Goal: Information Seeking & Learning: Check status

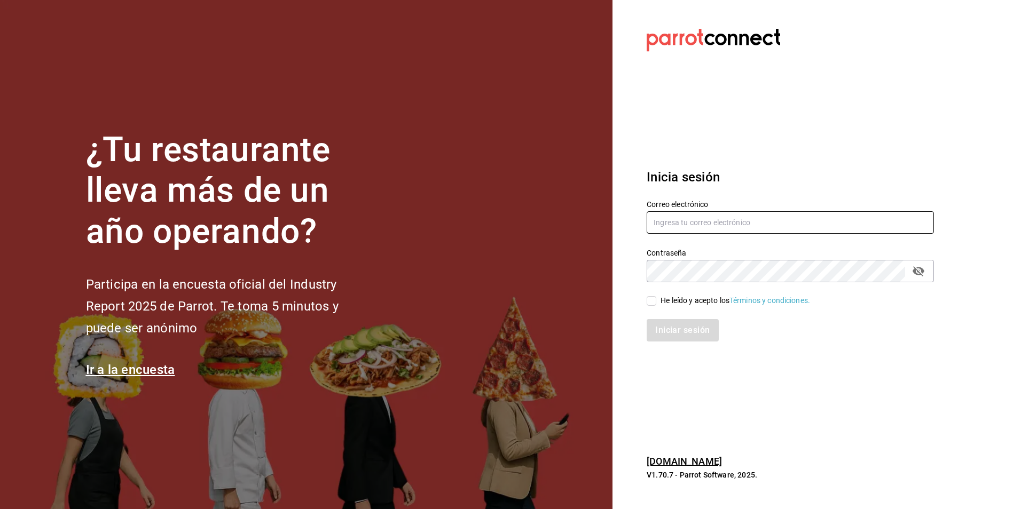
type input "[EMAIL_ADDRESS][PERSON_NAME][DOMAIN_NAME]"
drag, startPoint x: 682, startPoint y: 302, endPoint x: 678, endPoint y: 316, distance: 14.4
click at [682, 302] on div "He leído y acepto los Términos y condiciones." at bounding box center [734, 300] width 149 height 11
click at [656, 302] on input "He leído y acepto los Términos y condiciones." at bounding box center [651, 301] width 10 height 10
checkbox input "true"
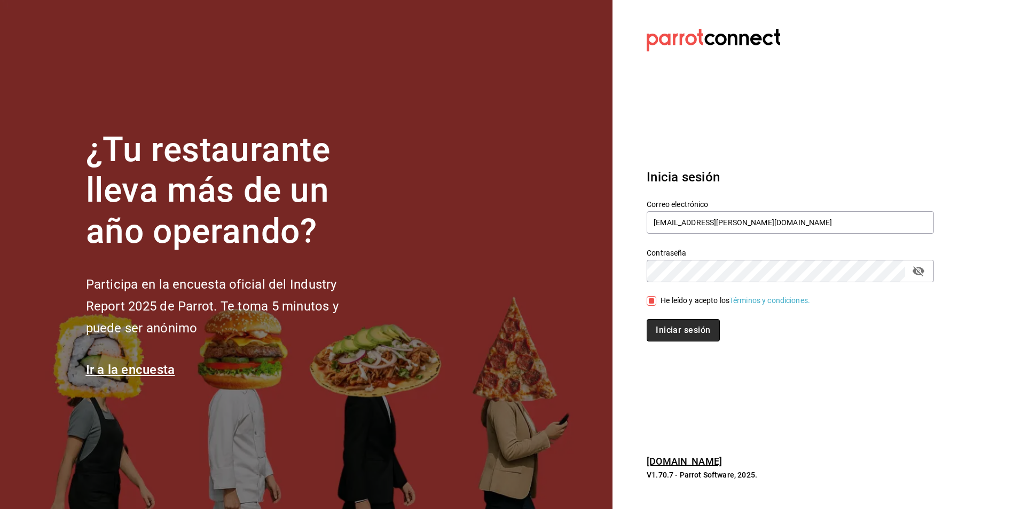
click at [684, 333] on button "Iniciar sesión" at bounding box center [682, 330] width 73 height 22
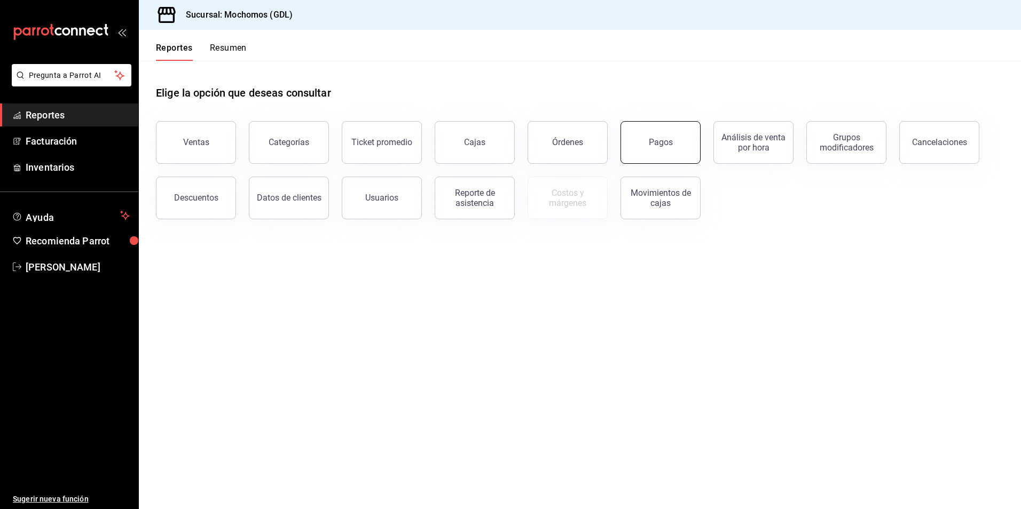
click at [673, 156] on button "Pagos" at bounding box center [660, 142] width 80 height 43
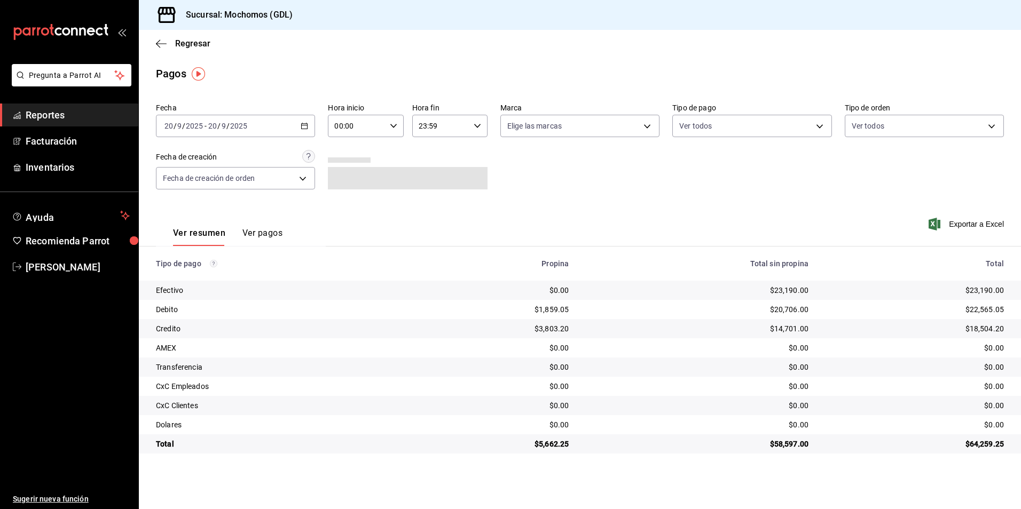
click at [400, 125] on div "00:00 Hora inicio" at bounding box center [365, 126] width 75 height 22
click at [344, 201] on span "04" at bounding box center [346, 202] width 21 height 9
type input "04:00"
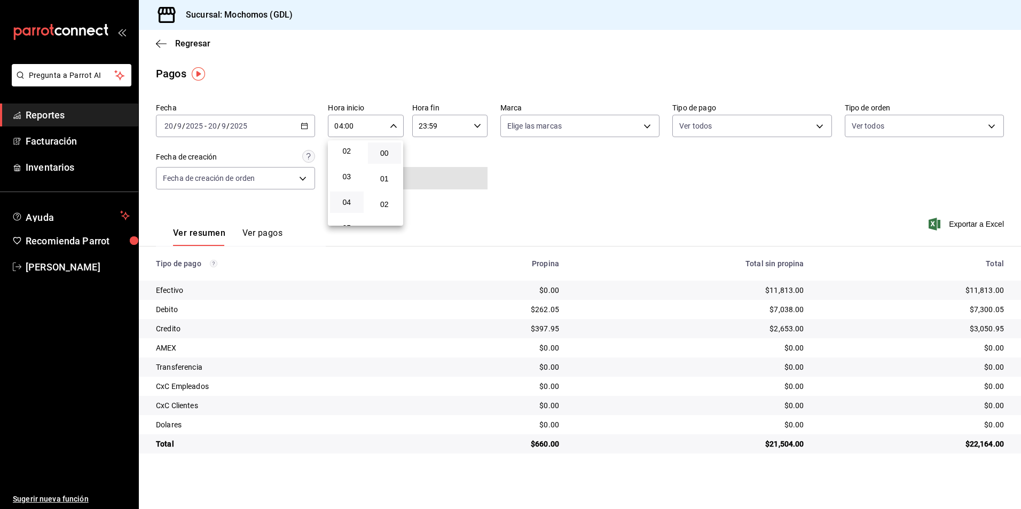
click at [613, 131] on div at bounding box center [510, 254] width 1021 height 509
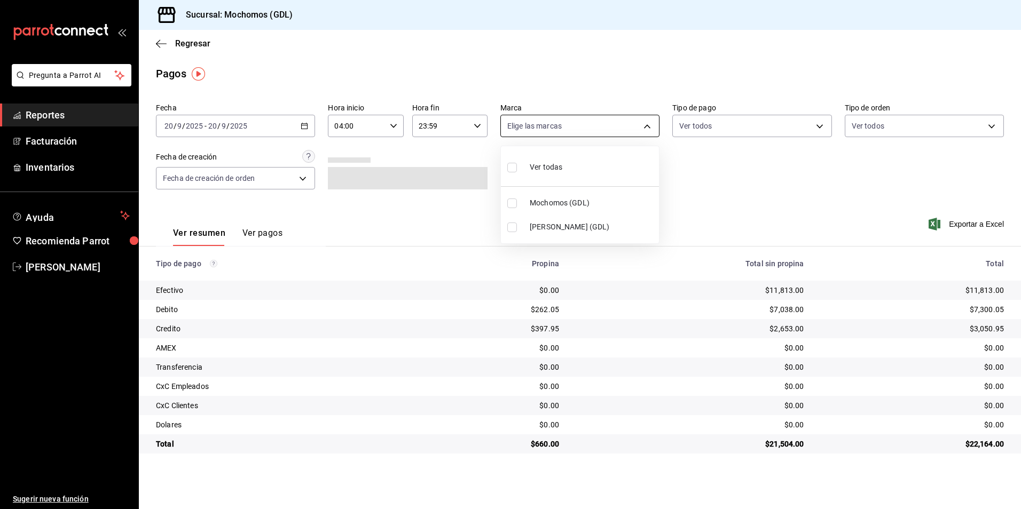
click at [596, 133] on body "Pregunta a Parrot AI Reportes Facturación Inventarios Ayuda Recomienda Parrot A…" at bounding box center [510, 254] width 1021 height 509
click at [551, 171] on span "Ver todas" at bounding box center [546, 167] width 33 height 11
type input "36c25d4a-7cb0-456c-a434-e981d54830bc,9cac9703-0c5a-4d8b-addd-5b6b571d65b9"
checkbox input "true"
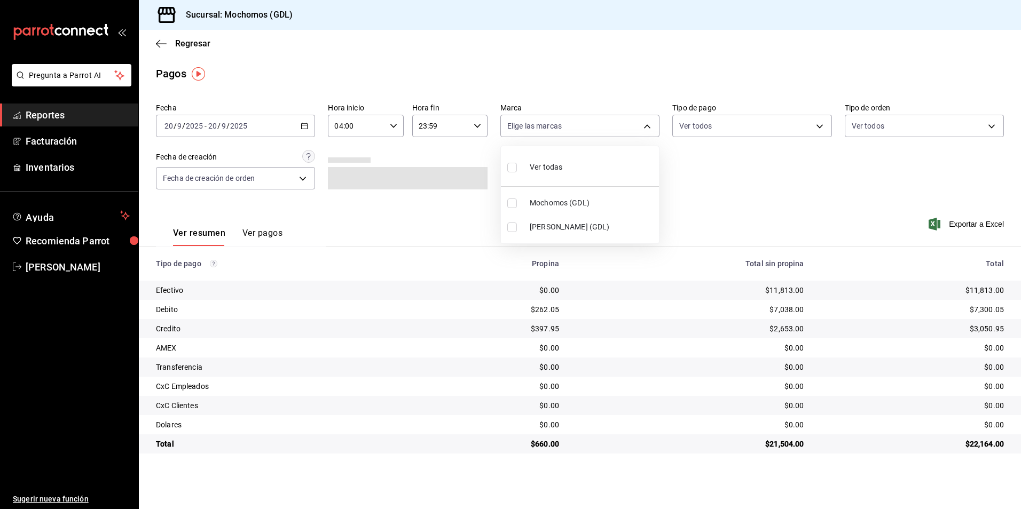
checkbox input "true"
click at [720, 129] on div at bounding box center [510, 254] width 1021 height 509
click at [707, 131] on body "Pregunta a Parrot AI Reportes Facturación Inventarios Ayuda Recomienda Parrot A…" at bounding box center [510, 254] width 1021 height 509
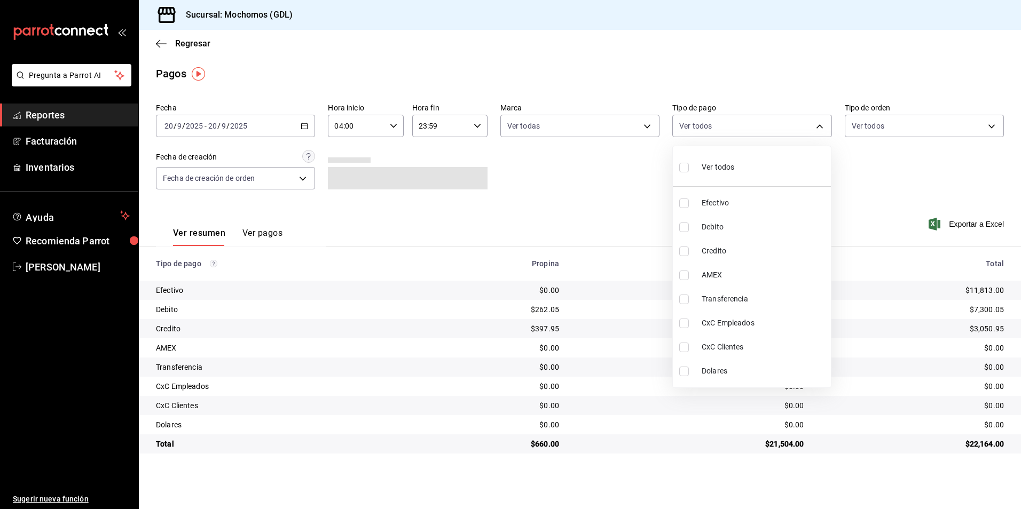
click at [697, 174] on div "Ver todos" at bounding box center [706, 166] width 55 height 23
type input "43f15ab9-6aaf-467e-828e-46d2c45c5663,c4bdfb15-5497-4aae-ad2b-38852a02f4e8,2255b…"
checkbox input "true"
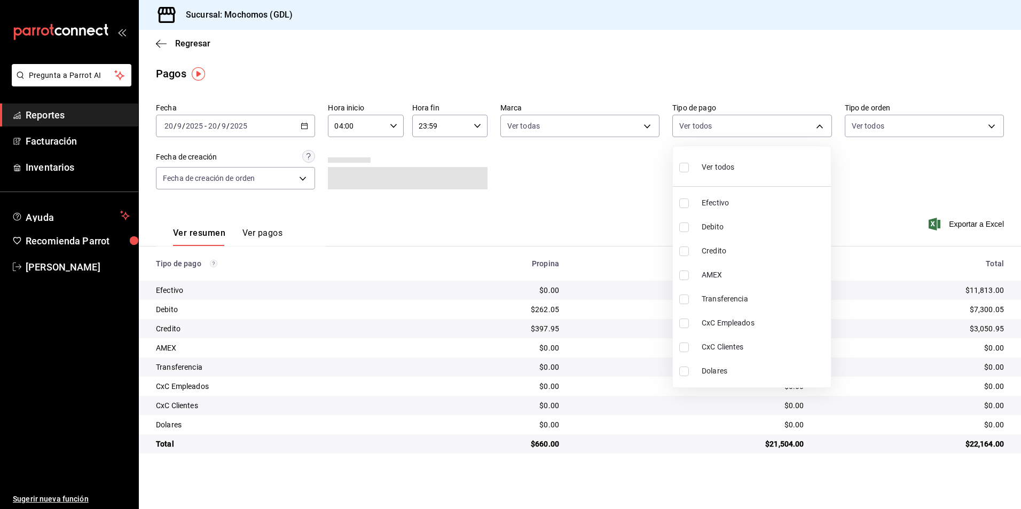
checkbox input "true"
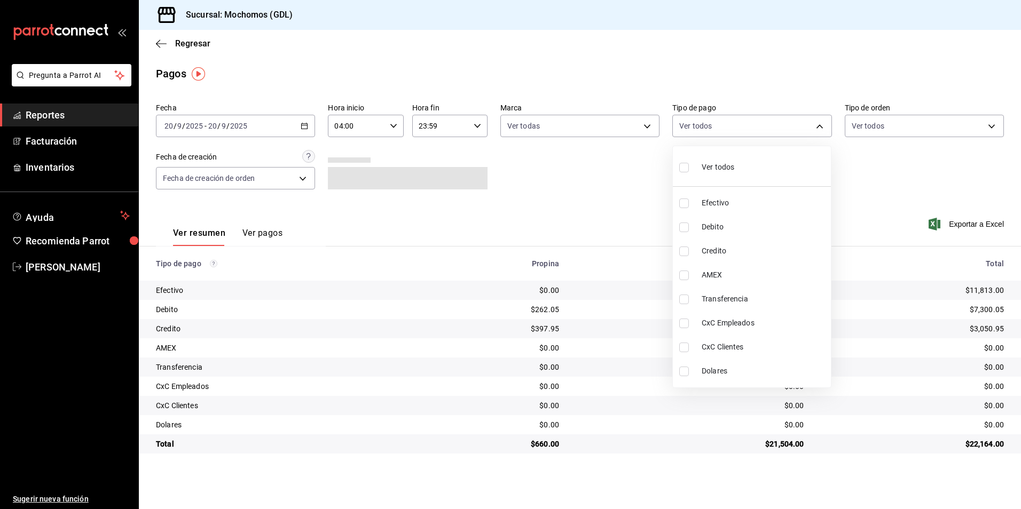
checkbox input "true"
click at [885, 134] on div at bounding box center [510, 254] width 1021 height 509
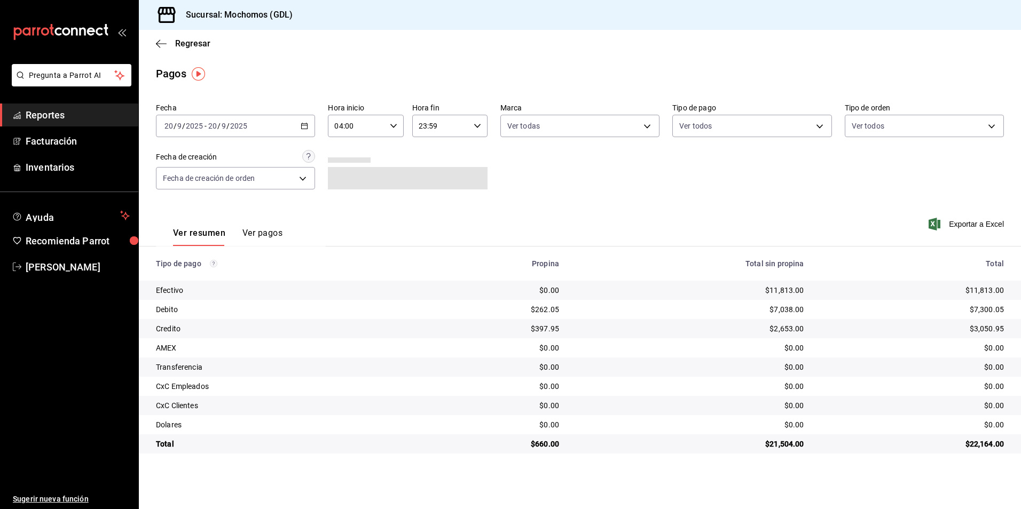
click at [876, 133] on body "Pregunta a Parrot AI Reportes Facturación Inventarios Ayuda Recomienda Parrot A…" at bounding box center [510, 254] width 1021 height 509
click at [870, 172] on div "Ver todos" at bounding box center [878, 166] width 55 height 23
type input "c3d0baef-30c0-4718-9d76-caab43e27316,13c4cc4a-99d2-42c0-ba96-c3de8c08c13d,7b791…"
checkbox input "true"
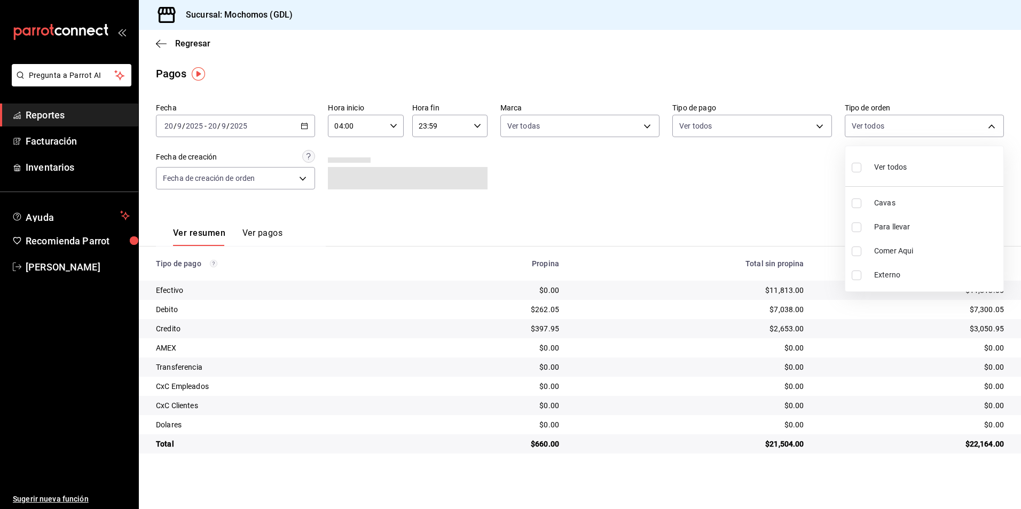
checkbox input "true"
click at [292, 177] on div at bounding box center [510, 254] width 1021 height 509
click at [304, 182] on body "Pregunta a Parrot AI Reportes Facturación Inventarios Ayuda Recomienda Parrot A…" at bounding box center [510, 254] width 1021 height 509
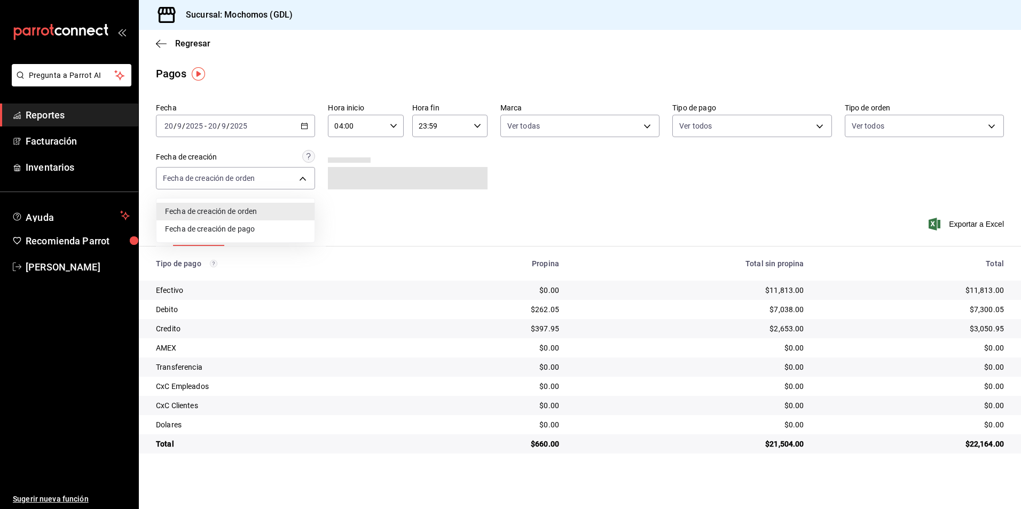
click at [558, 132] on div at bounding box center [510, 254] width 1021 height 509
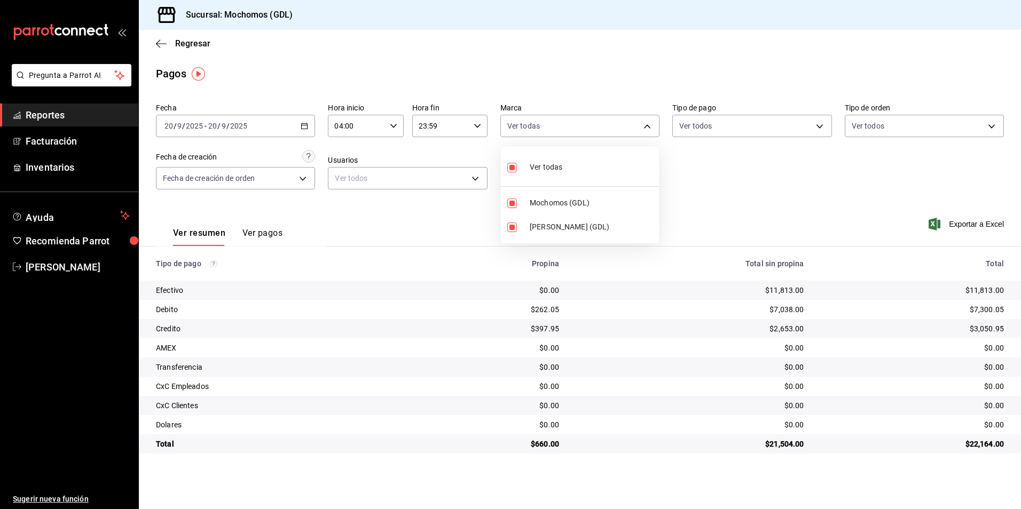
click at [533, 131] on body "Pregunta a Parrot AI Reportes Facturación Inventarios Ayuda Recomienda Parrot A…" at bounding box center [510, 254] width 1021 height 509
click at [530, 230] on span "Mika (GDL)" at bounding box center [592, 227] width 125 height 11
type input "36c25d4a-7cb0-456c-a434-e981d54830bc"
checkbox input "false"
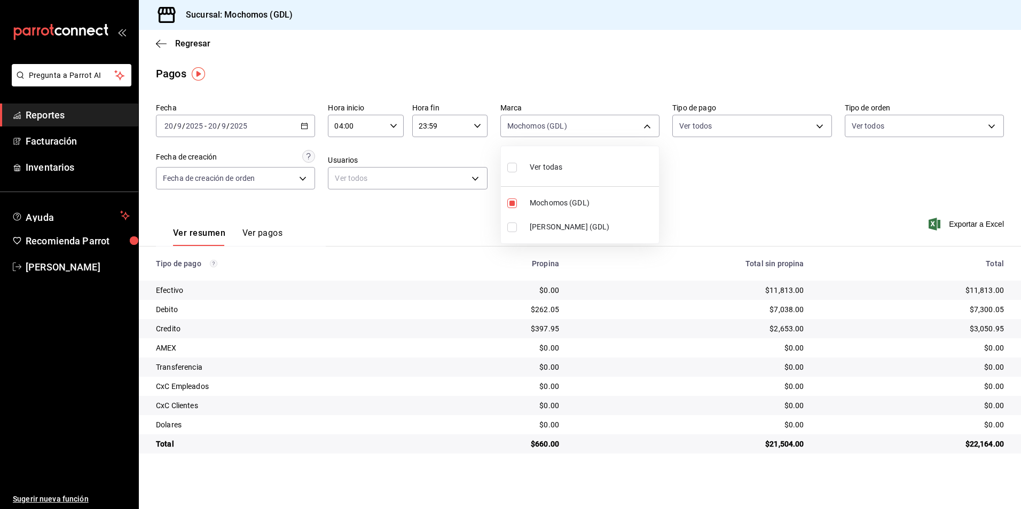
click at [418, 199] on div at bounding box center [510, 254] width 1021 height 509
click at [587, 118] on body "Pregunta a Parrot AI Reportes Facturación Inventarios Ayuda Recomienda Parrot A…" at bounding box center [510, 254] width 1021 height 509
click at [570, 203] on span "Mochomos (GDL)" at bounding box center [592, 202] width 125 height 11
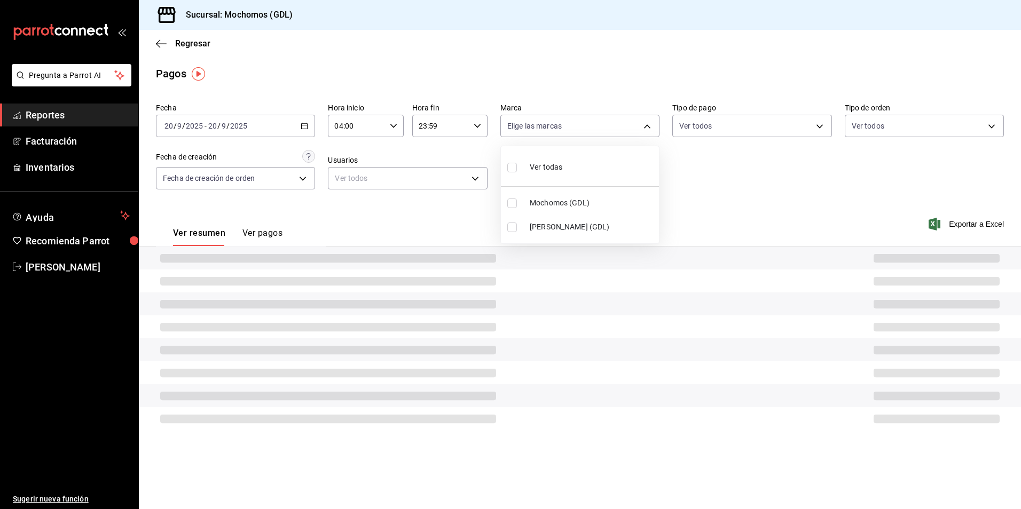
checkbox input "false"
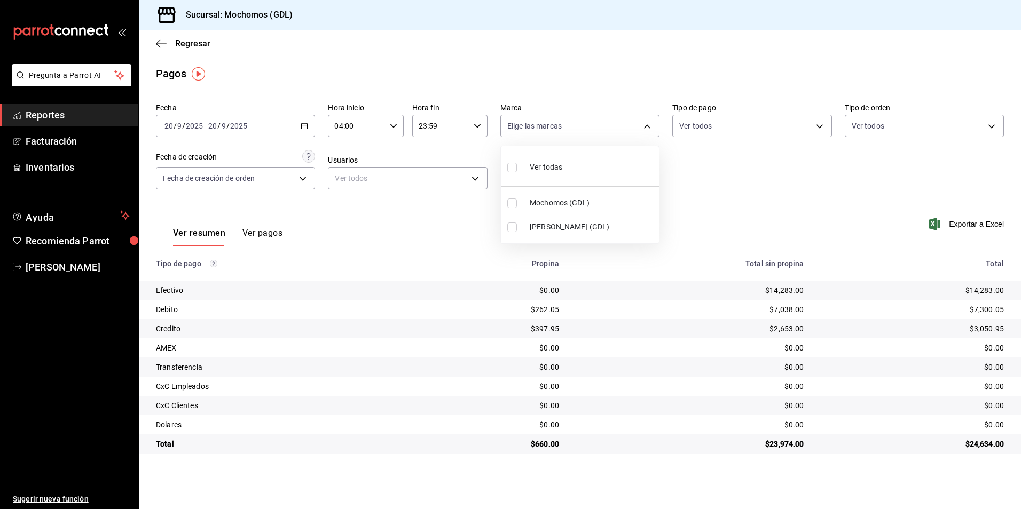
click at [570, 203] on span "Mochomos (GDL)" at bounding box center [592, 202] width 125 height 11
type input "36c25d4a-7cb0-456c-a434-e981d54830bc"
checkbox input "true"
click at [779, 177] on div at bounding box center [510, 254] width 1021 height 509
click at [511, 271] on th "Propina" at bounding box center [493, 264] width 147 height 34
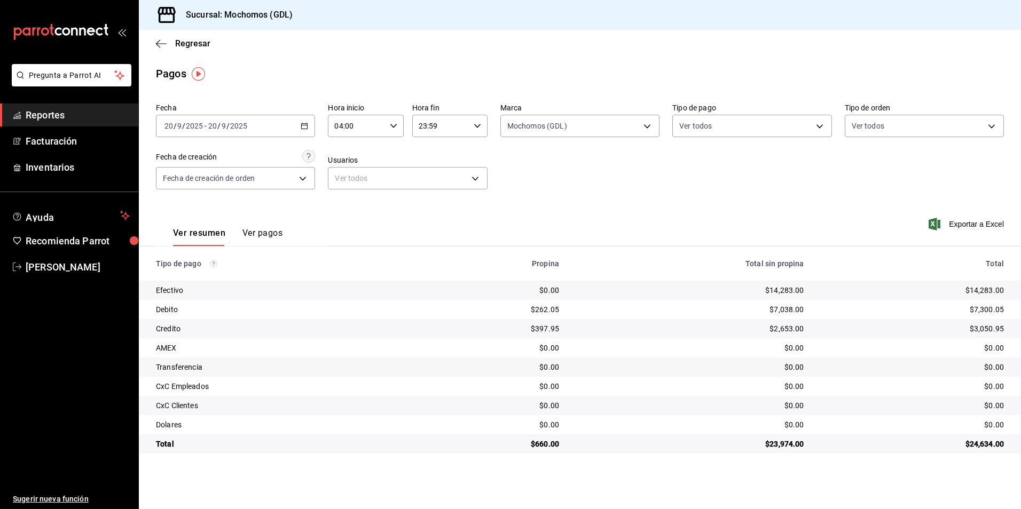
click at [299, 127] on div "2025-09-20 20 / 9 / 2025 - 2025-09-20 20 / 9 / 2025" at bounding box center [235, 126] width 159 height 22
click at [245, 279] on span "Rango de fechas" at bounding box center [206, 278] width 83 height 11
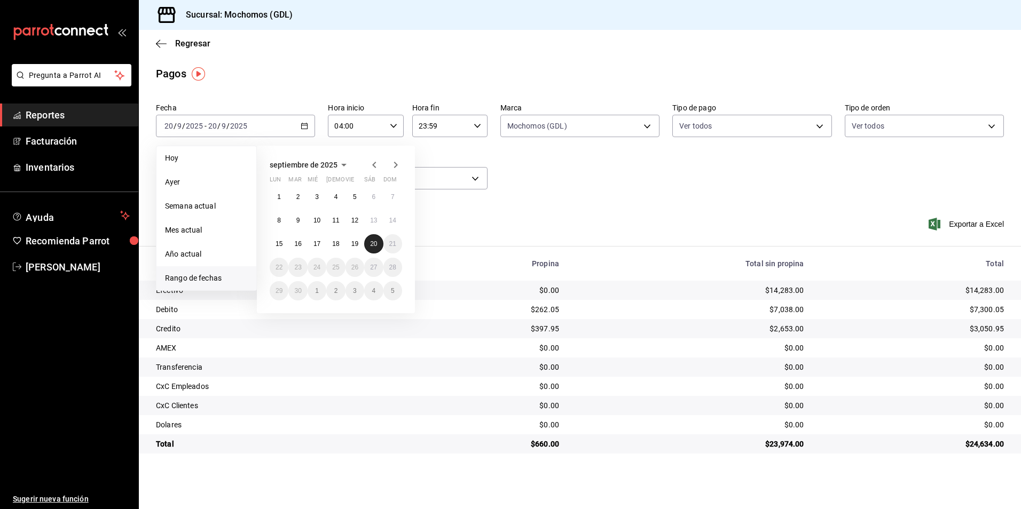
click at [374, 244] on abbr "20" at bounding box center [373, 243] width 7 height 7
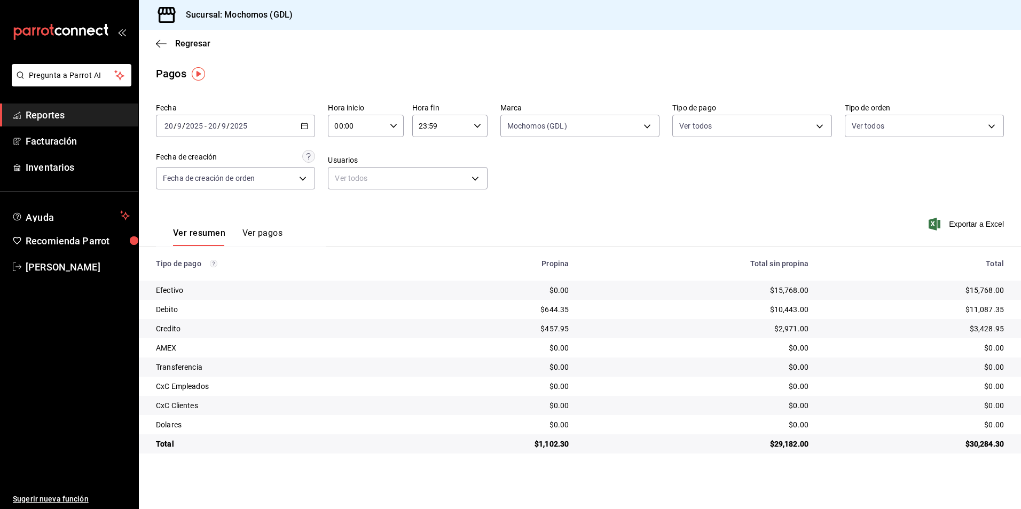
click at [397, 127] on div "00:00 Hora inicio" at bounding box center [365, 126] width 75 height 22
click at [352, 147] on span "06" at bounding box center [346, 147] width 21 height 9
type input "06:00"
click at [520, 158] on div at bounding box center [510, 254] width 1021 height 509
